Goal: Navigation & Orientation: Find specific page/section

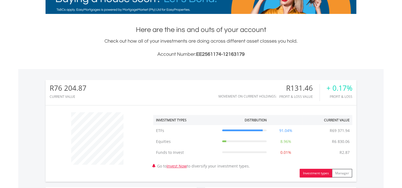
scroll to position [200, 0]
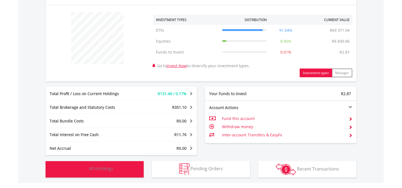
click at [103, 170] on span "All Holdings" at bounding box center [101, 169] width 24 height 6
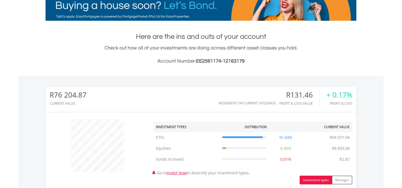
scroll to position [0, 0]
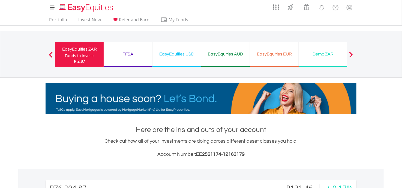
click at [121, 51] on div "TFSA" at bounding box center [128, 54] width 42 height 8
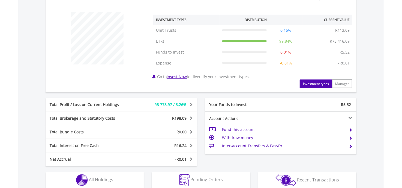
scroll to position [295, 0]
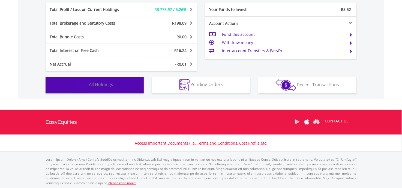
click at [108, 84] on span "All Holdings" at bounding box center [101, 85] width 24 height 6
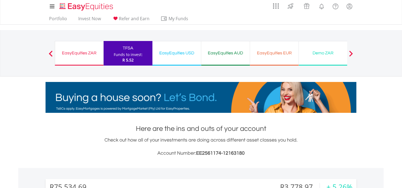
scroll to position [0, 0]
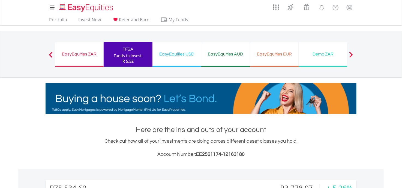
click at [184, 56] on div "EasyEquities USD" at bounding box center [177, 54] width 42 height 8
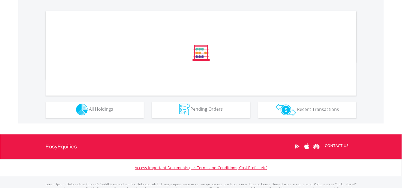
scroll to position [199, 0]
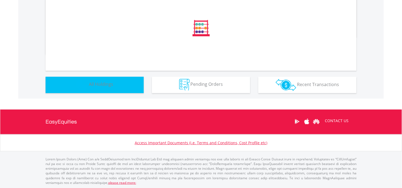
click at [115, 84] on button "Holdings All Holdings" at bounding box center [95, 85] width 98 height 16
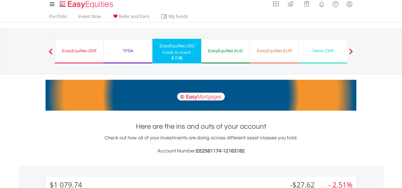
scroll to position [0, 0]
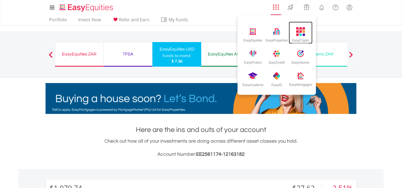
click at [301, 35] on img at bounding box center [300, 31] width 9 height 9
